Goal: Task Accomplishment & Management: Manage account settings

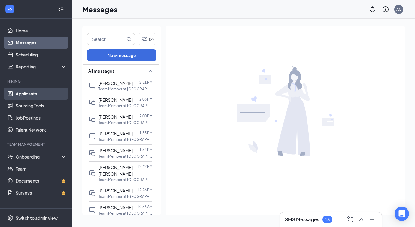
click at [29, 95] on link "Applicants" at bounding box center [41, 94] width 51 height 12
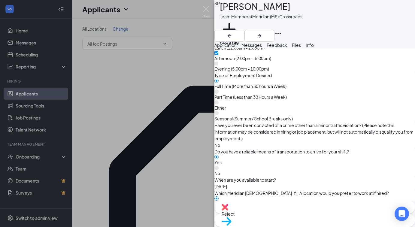
scroll to position [554, 0]
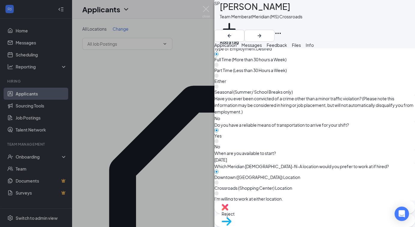
click at [235, 213] on span "Reject" at bounding box center [228, 213] width 13 height 5
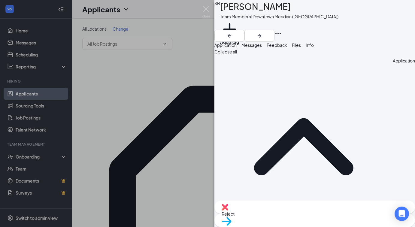
click at [160, 77] on div "SB [PERSON_NAME] Team Member at [GEOGRAPHIC_DATA] (MS) Add a tag Application Me…" at bounding box center [207, 113] width 415 height 227
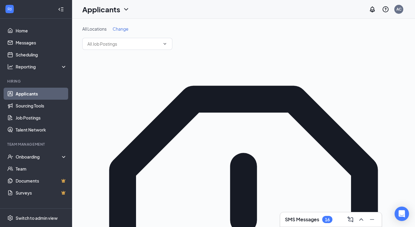
type input "[PERSON_NAME]"
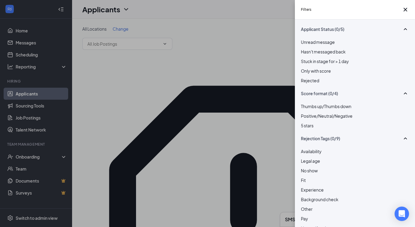
click at [307, 77] on div at bounding box center [355, 77] width 108 height 0
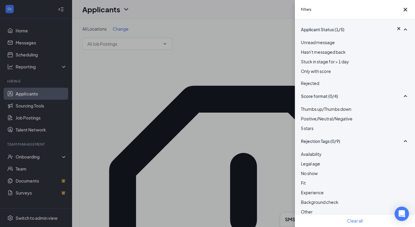
click at [265, 102] on div "Filters Applicant Status (1/5) Unread message Hasn't messaged back Stuck in sta…" at bounding box center [207, 113] width 415 height 227
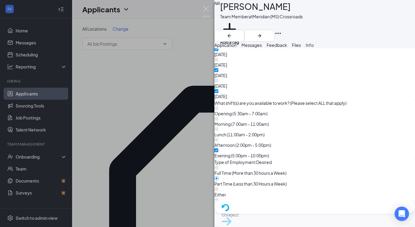
scroll to position [568, 0]
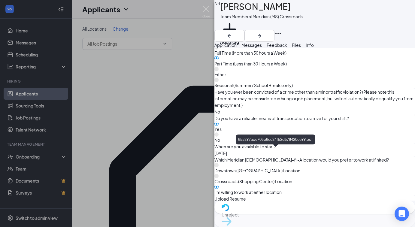
click at [270, 205] on div "855297ade705b8cc24f52d578420ce99.pdf" at bounding box center [292, 231] width 45 height 52
click at [277, 202] on div "855297ade705b8cc24f52d578420ce99.pdf" at bounding box center [314, 231] width 201 height 59
click at [270, 205] on div "855297ade705b8cc24f52d578420ce99.pdf" at bounding box center [292, 231] width 45 height 52
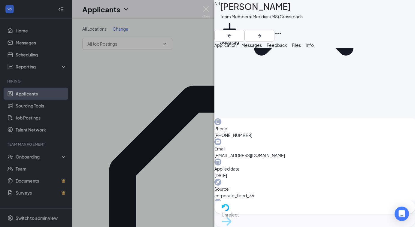
scroll to position [0, 0]
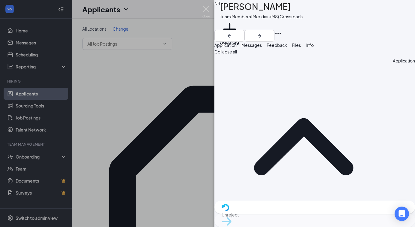
click at [262, 47] on span "Messages" at bounding box center [251, 44] width 20 height 5
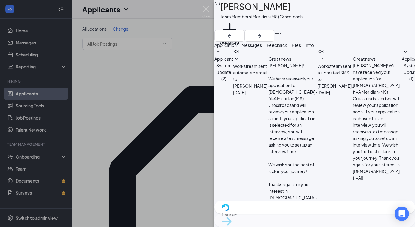
scroll to position [9, 0]
click at [402, 81] on span "Applicant System Update (1)" at bounding box center [411, 68] width 19 height 25
click at [131, 113] on div "NR [PERSON_NAME] Team Member at Meridian (MS) Crossroads Add a tag Application …" at bounding box center [207, 113] width 415 height 227
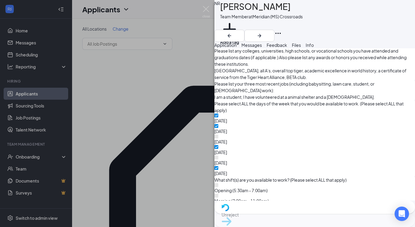
scroll to position [441, 0]
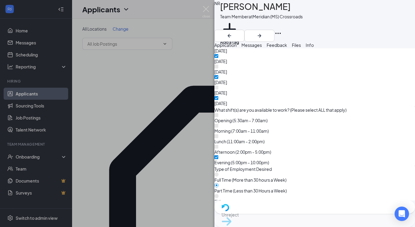
click at [137, 141] on div "NR [PERSON_NAME] Team Member at Meridian (MS) Crossroads Add a tag Application …" at bounding box center [207, 113] width 415 height 227
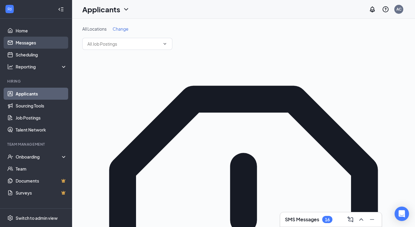
click at [41, 48] on link "Messages" at bounding box center [41, 43] width 51 height 12
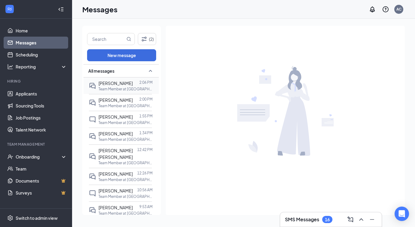
click at [115, 86] on p "Team Member at [GEOGRAPHIC_DATA] ([GEOGRAPHIC_DATA])" at bounding box center [126, 88] width 54 height 5
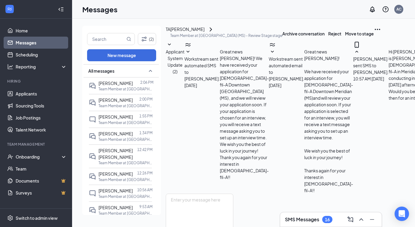
scroll to position [50, 0]
click at [353, 109] on div "[PERSON_NAME] sent SMS to [PERSON_NAME]. [DATE] 10:57 AM Hi [PERSON_NAME]. This…" at bounding box center [395, 117] width 84 height 153
